Goal: Task Accomplishment & Management: Complete application form

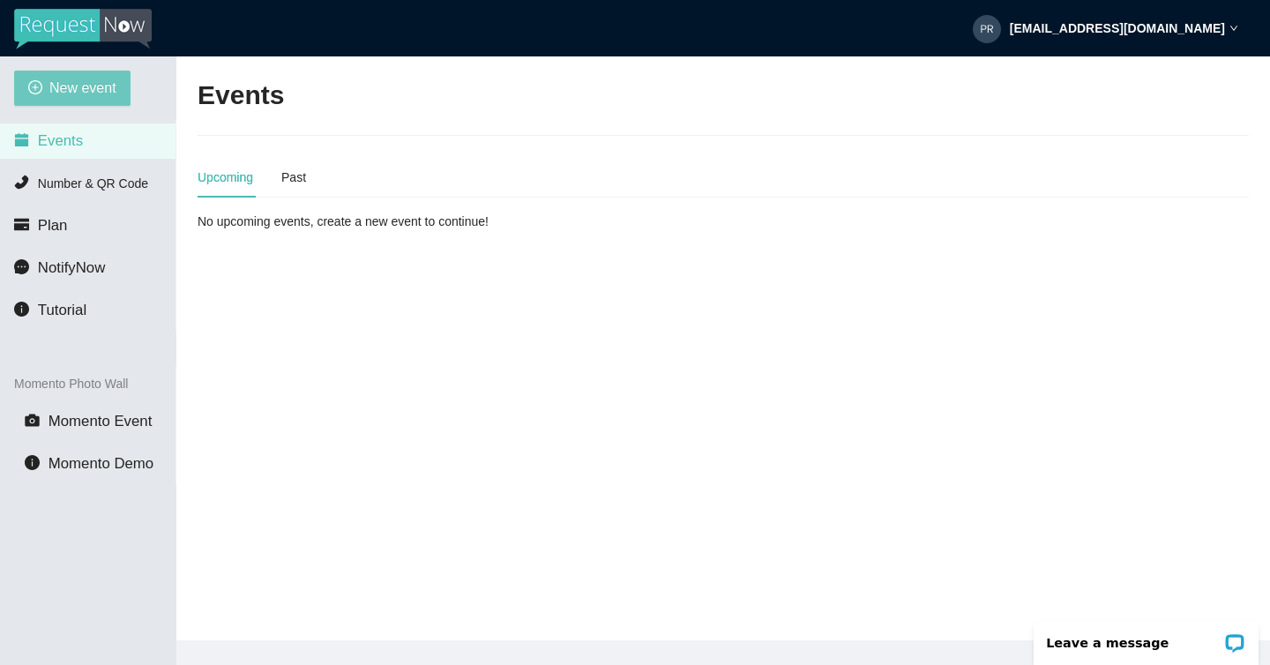
click at [93, 83] on span "New event" at bounding box center [82, 88] width 67 height 22
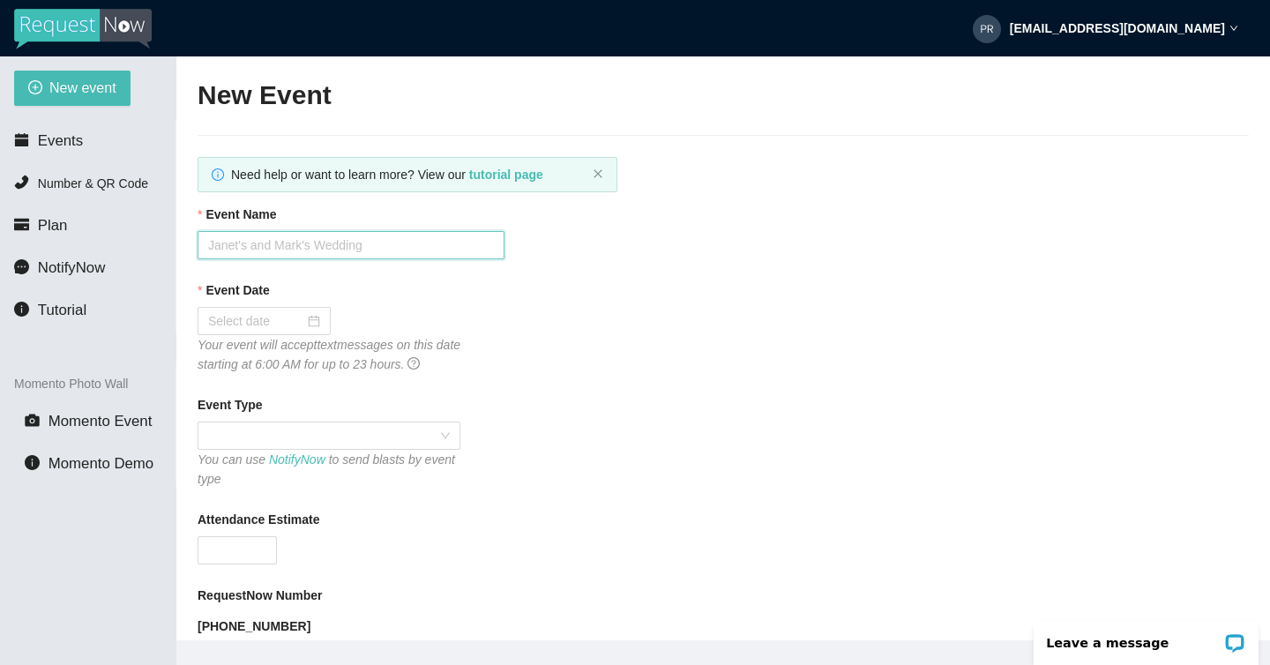
click at [265, 245] on input "Event Name" at bounding box center [351, 245] width 307 height 28
type input "Jenn & Paul"
click at [258, 311] on input "Event Date" at bounding box center [256, 320] width 96 height 19
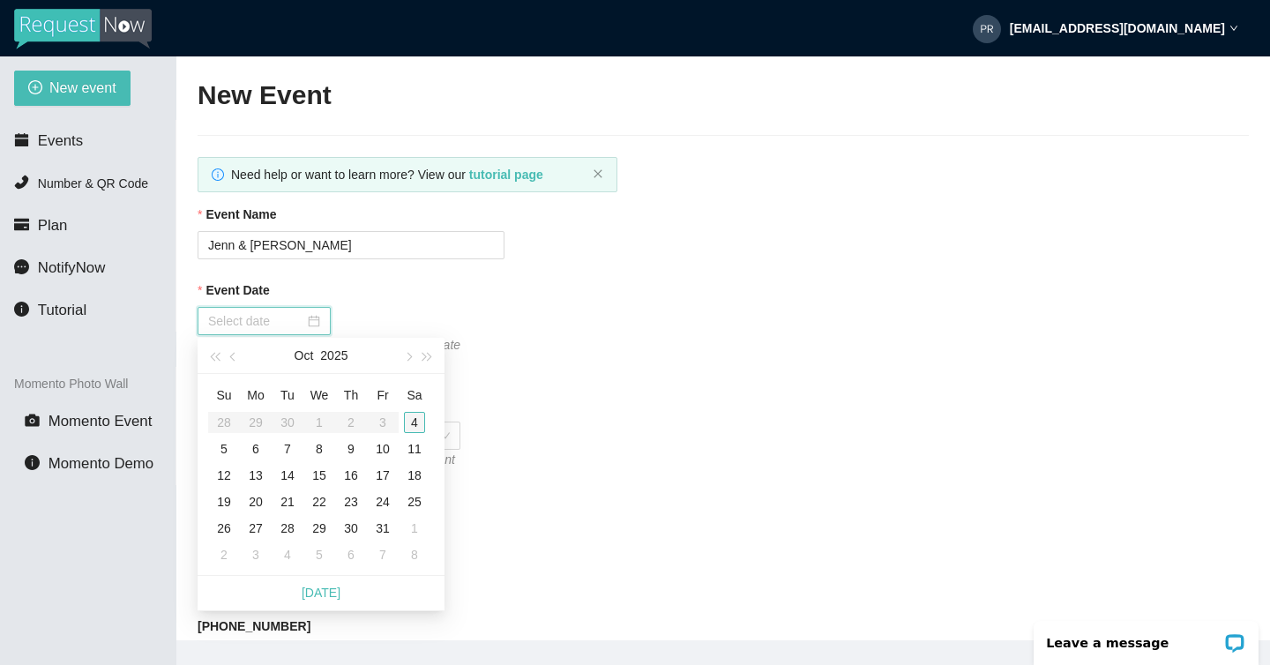
type input "10/04/2025"
click at [415, 424] on div "4" at bounding box center [414, 422] width 21 height 21
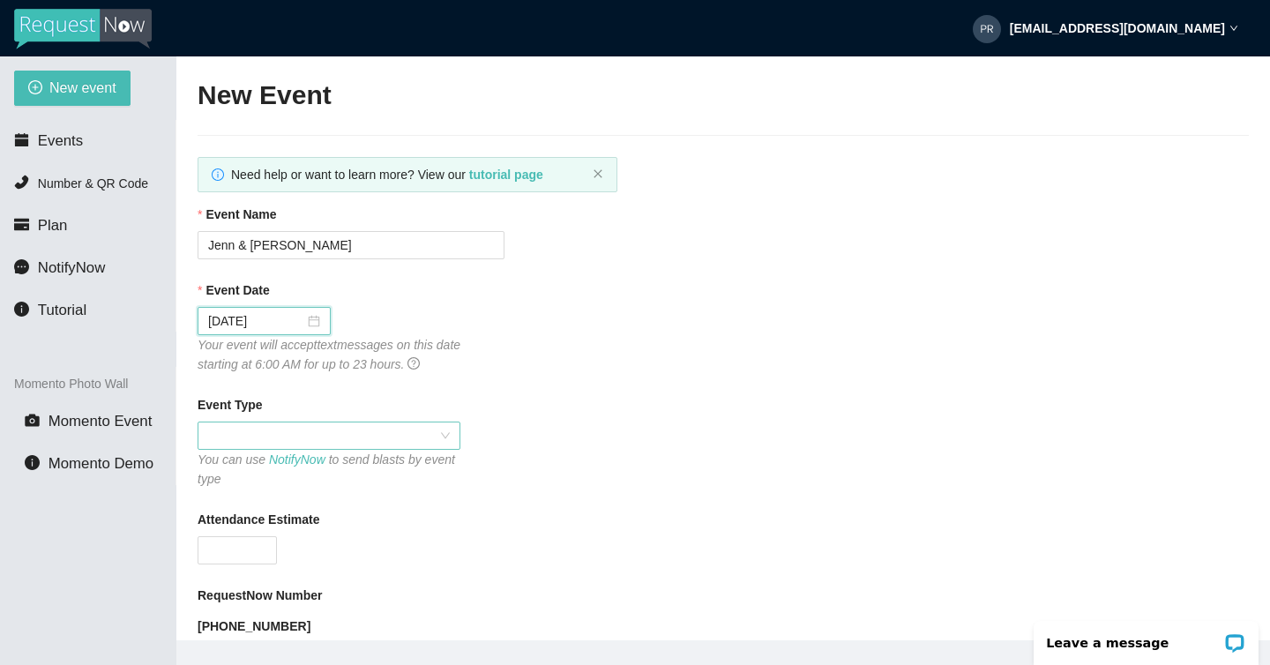
click at [291, 432] on span at bounding box center [329, 435] width 242 height 26
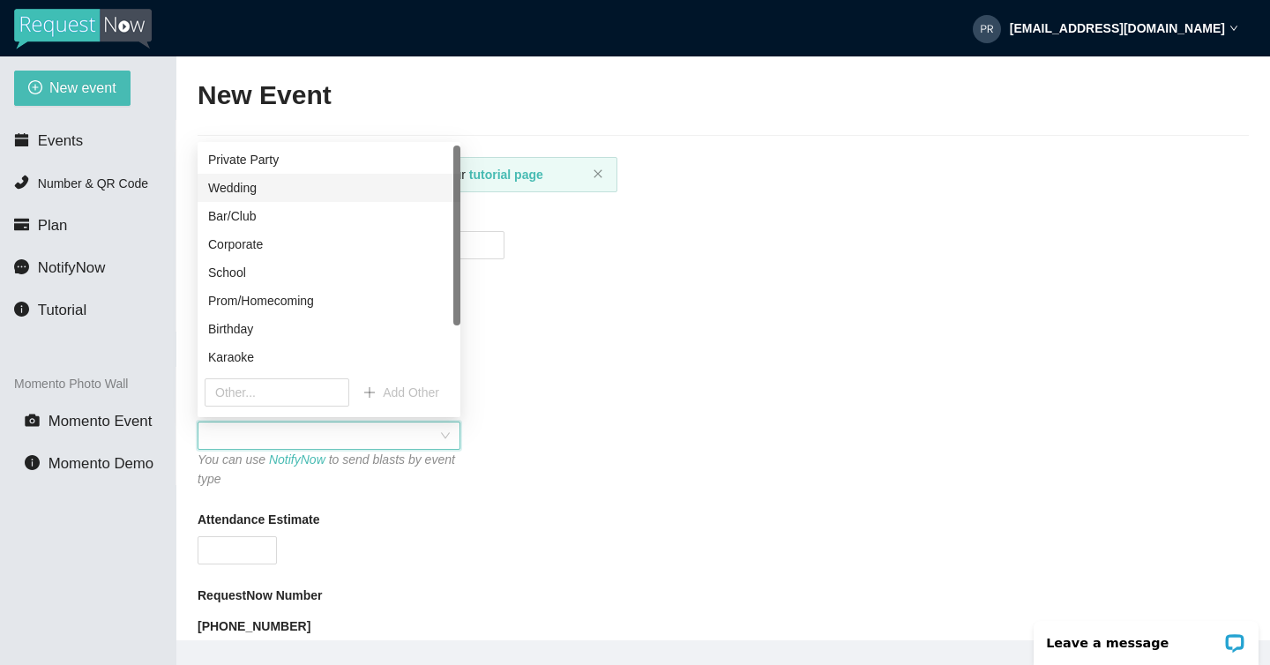
click at [260, 195] on div "Wedding" at bounding box center [329, 187] width 242 height 19
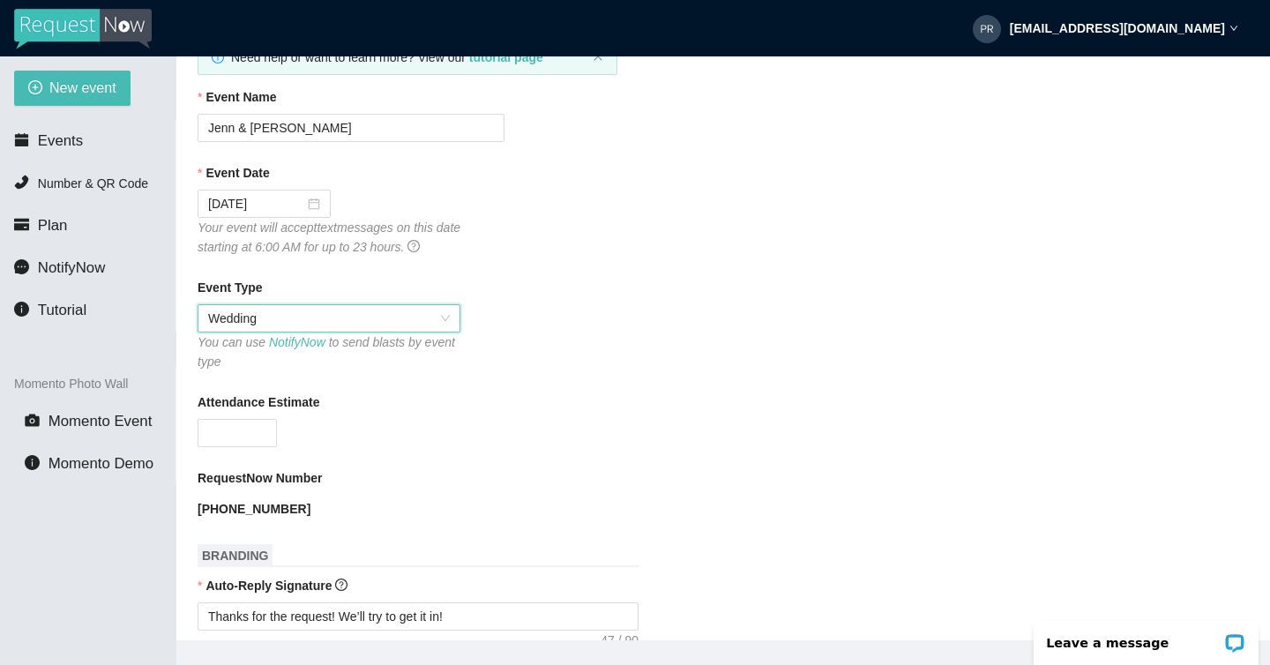
scroll to position [148, 0]
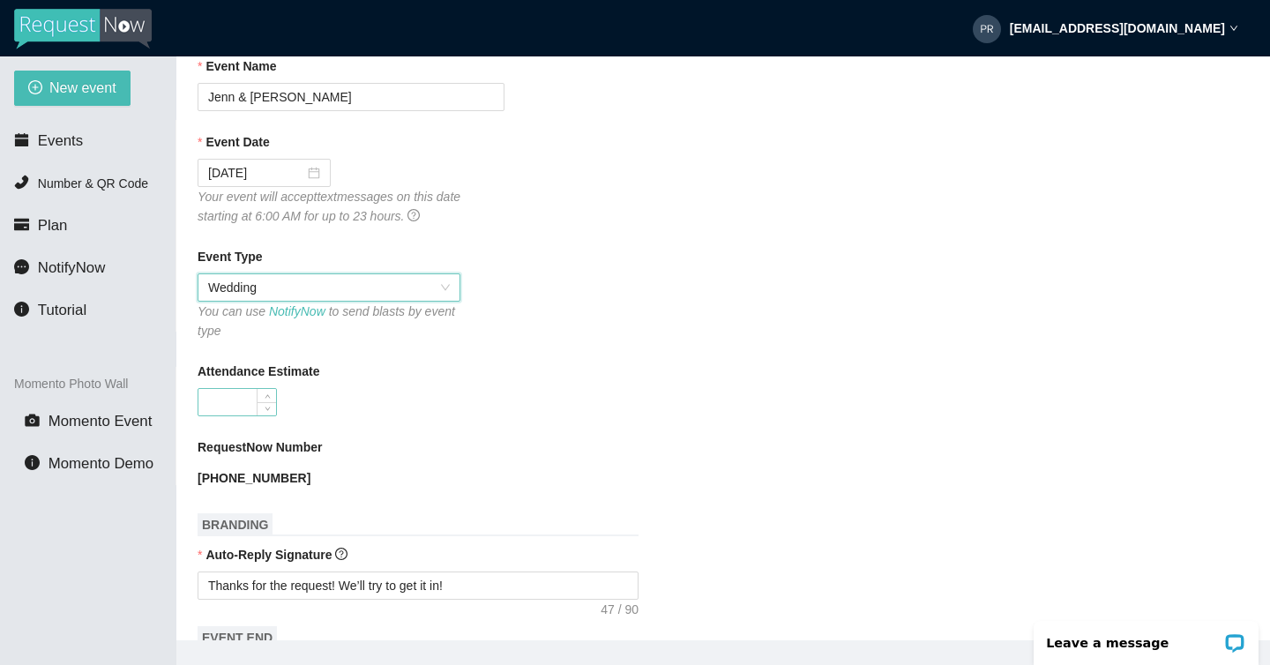
click at [241, 404] on input "Attendance Estimate" at bounding box center [237, 402] width 78 height 26
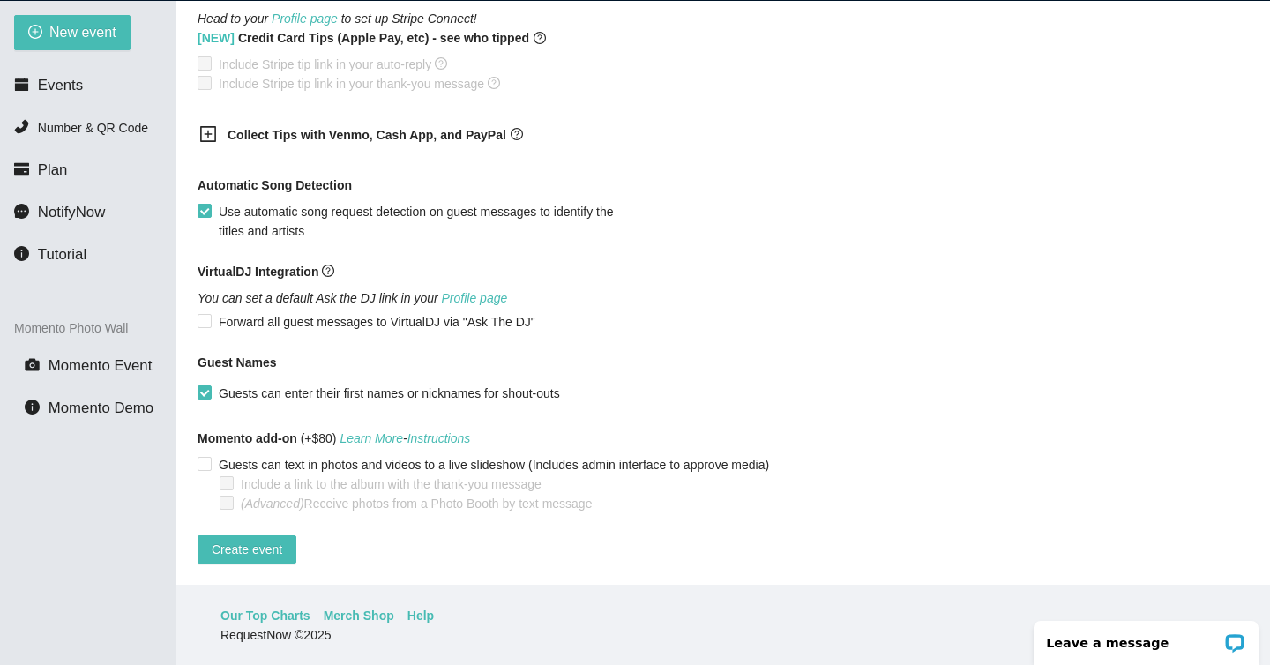
scroll to position [56, 0]
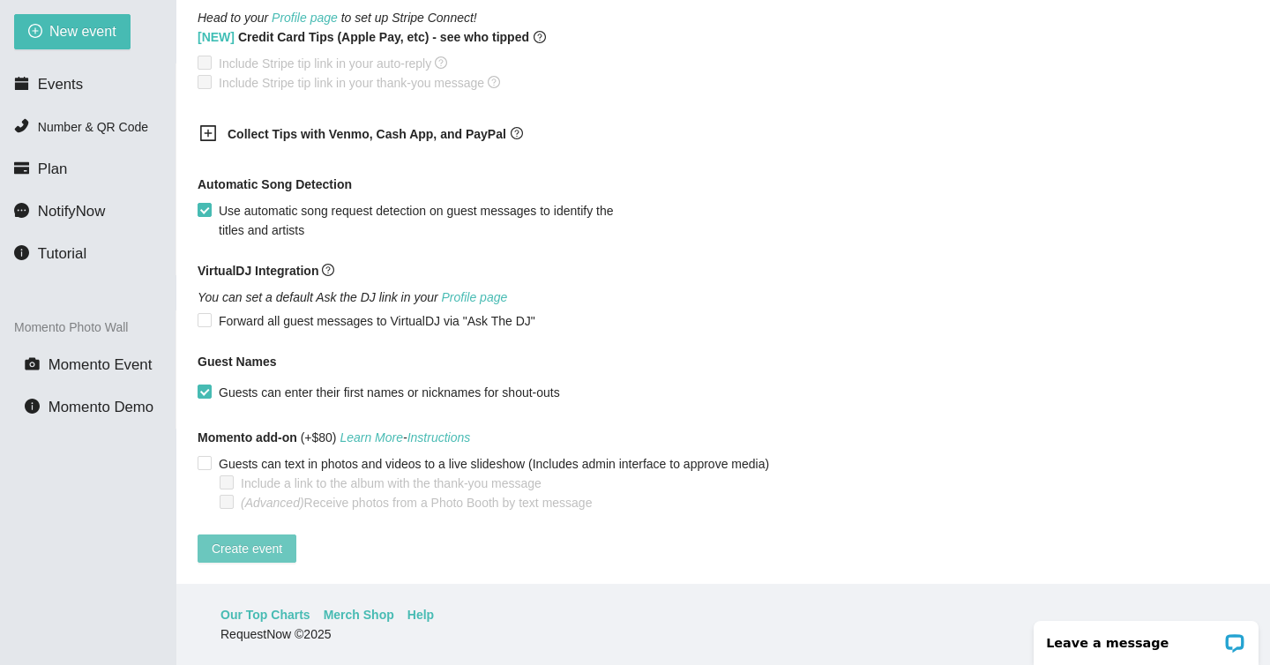
type input "180"
click at [260, 539] on span "Create event" at bounding box center [247, 548] width 71 height 19
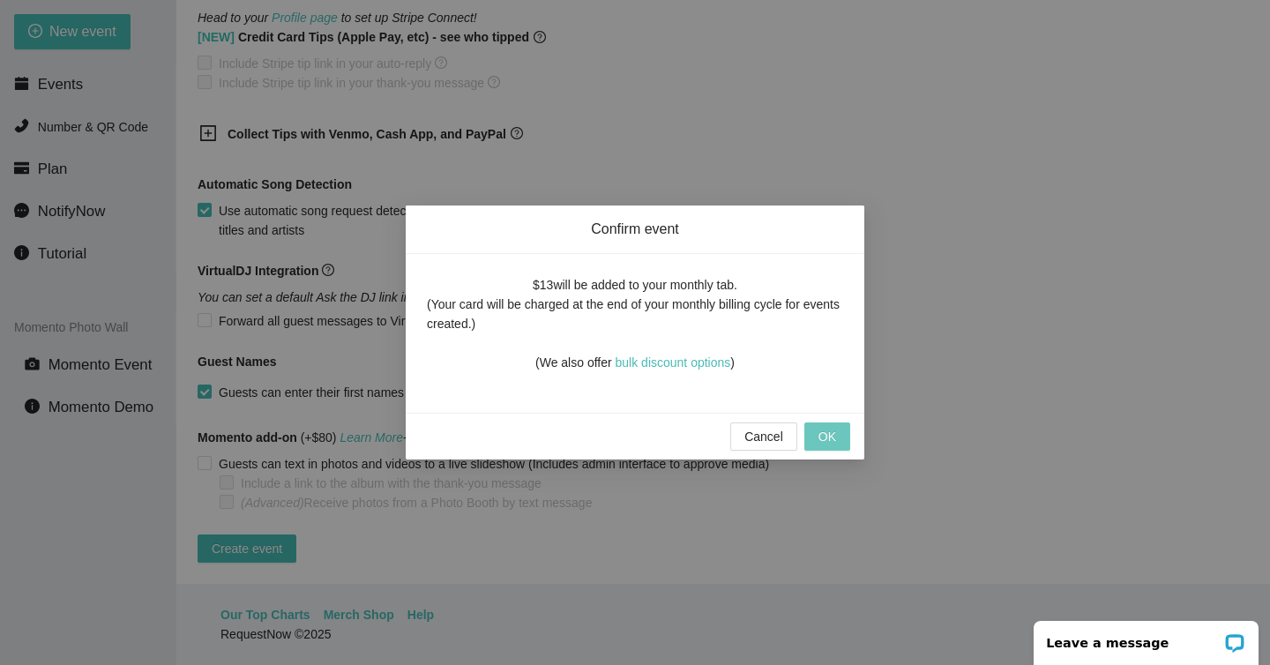
click at [817, 439] on button "OK" at bounding box center [827, 436] width 46 height 28
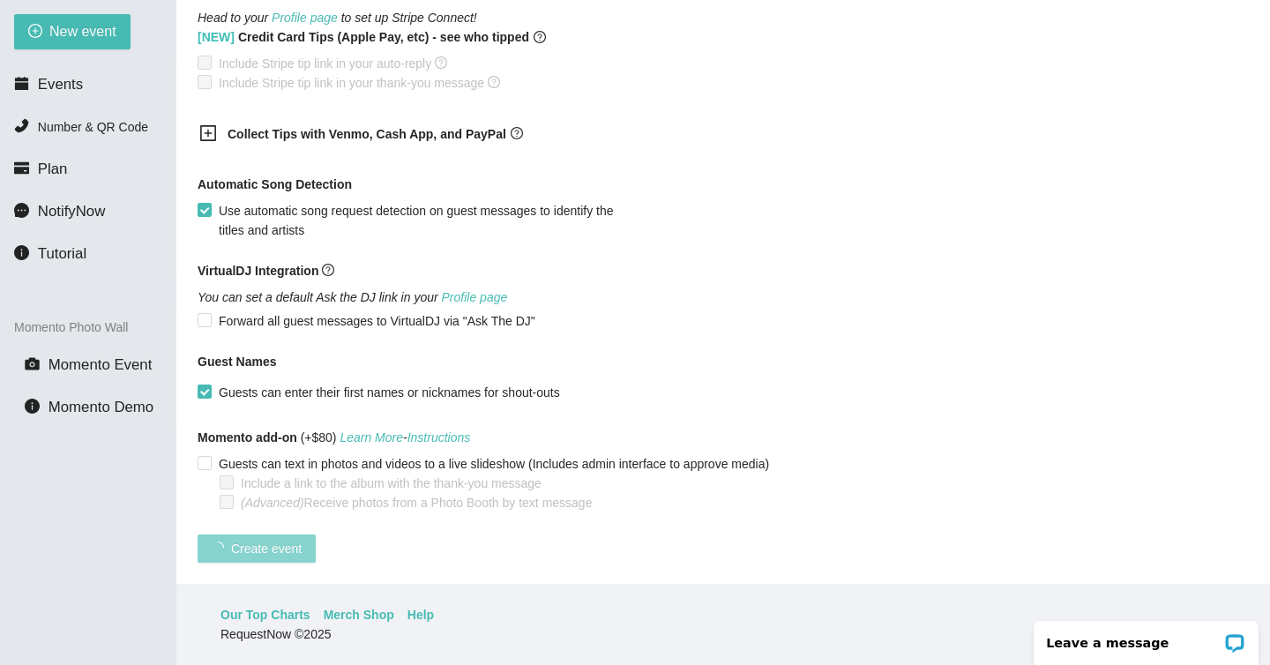
scroll to position [276, 0]
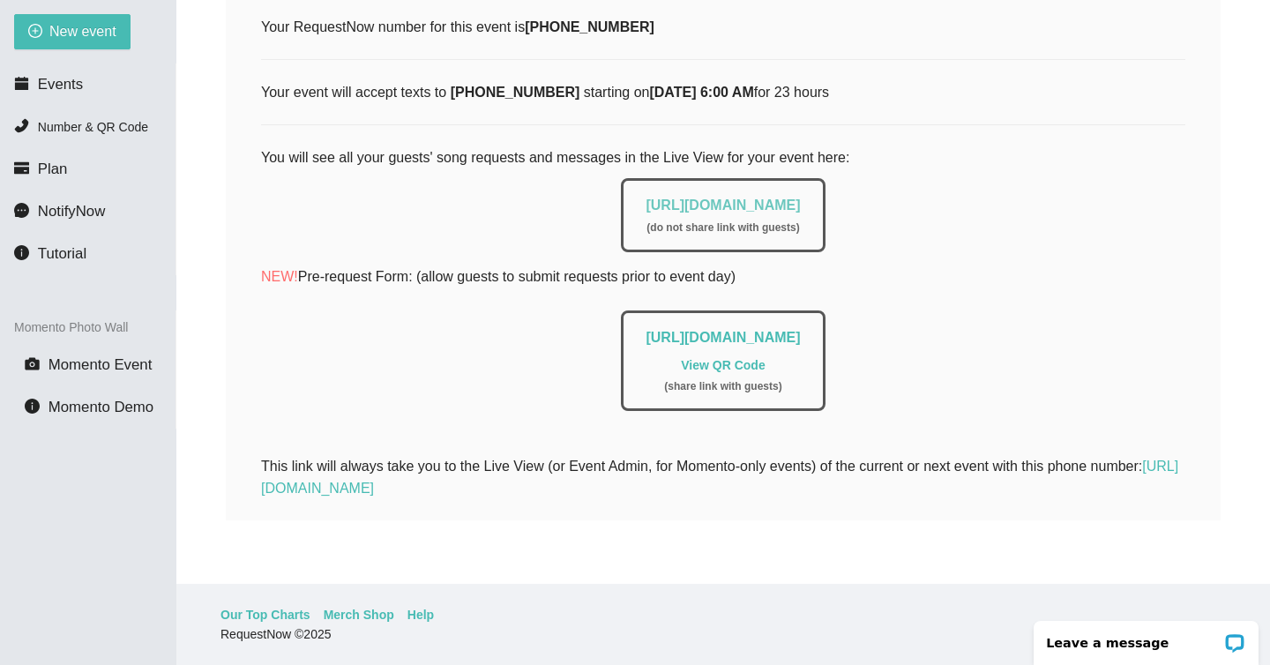
click at [669, 198] on link "https://app.requestnow.io/live/ejlwzve" at bounding box center [723, 205] width 154 height 15
